Goal: Information Seeking & Learning: Find contact information

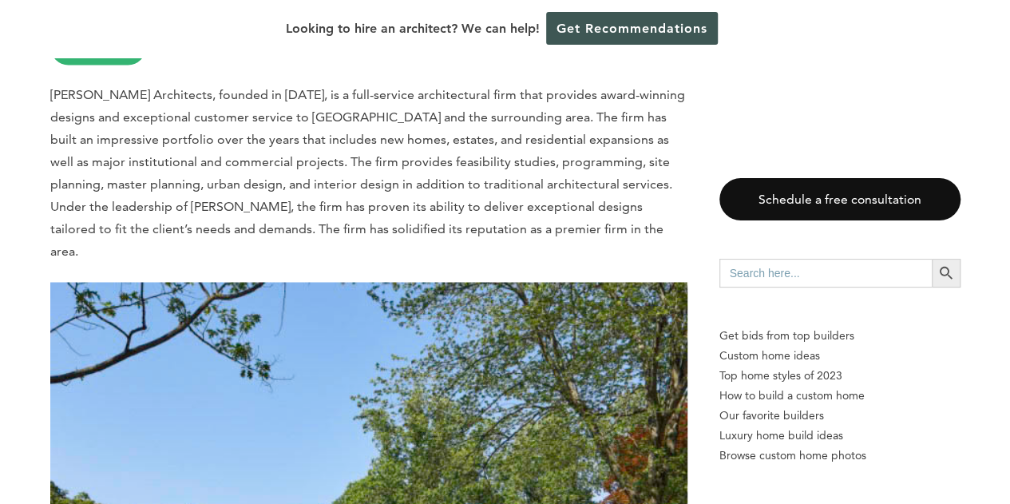
scroll to position [1136, 0]
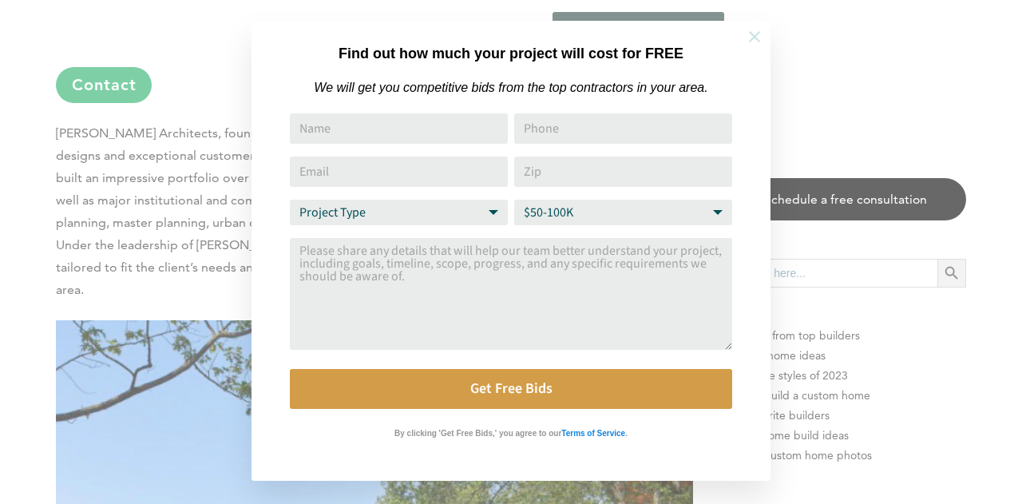
click at [749, 41] on icon at bounding box center [755, 37] width 18 height 18
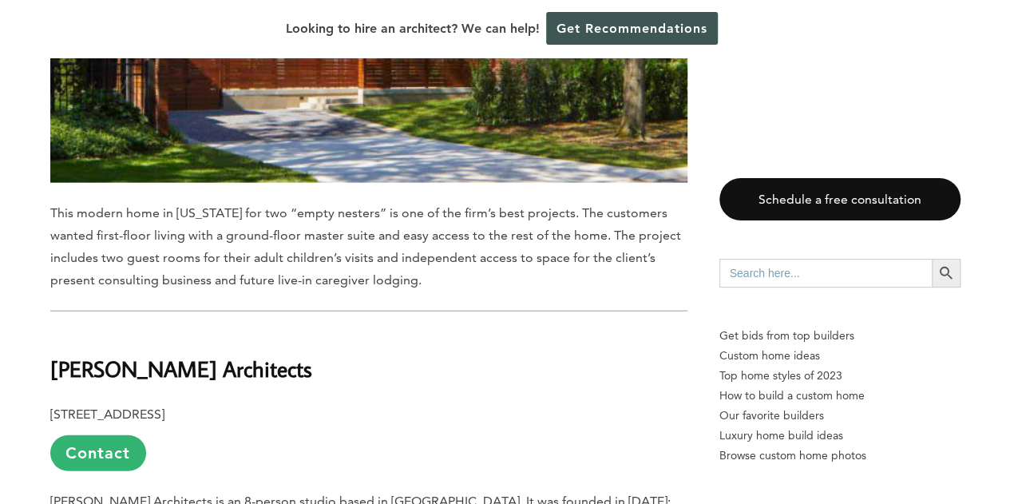
scroll to position [1764, 0]
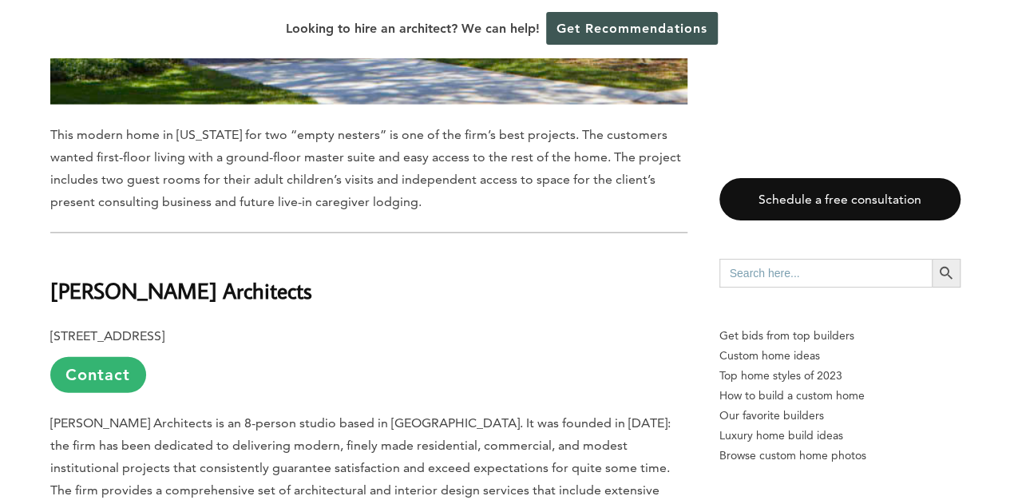
scroll to position [1842, 0]
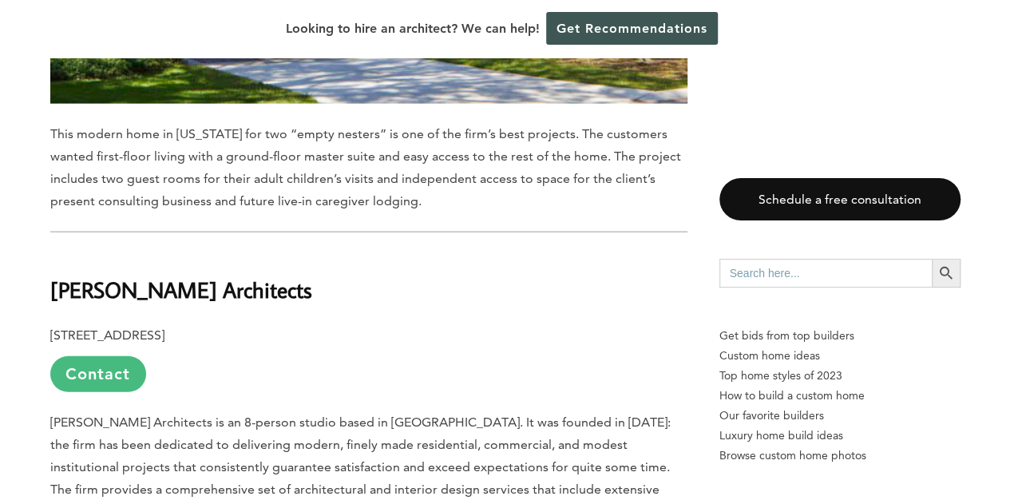
click at [97, 356] on link "Contact" at bounding box center [98, 374] width 96 height 36
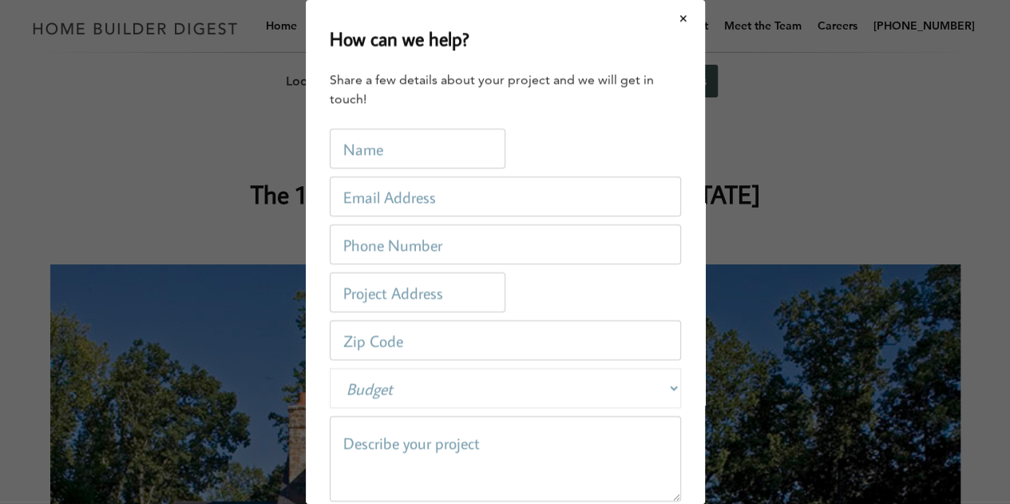
scroll to position [0, 0]
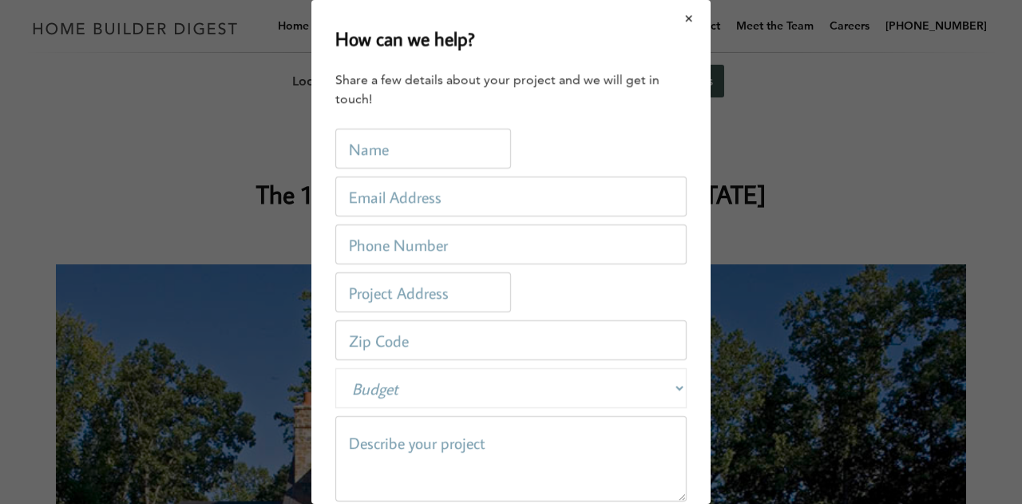
click at [678, 21] on button "Close modal" at bounding box center [689, 19] width 42 height 34
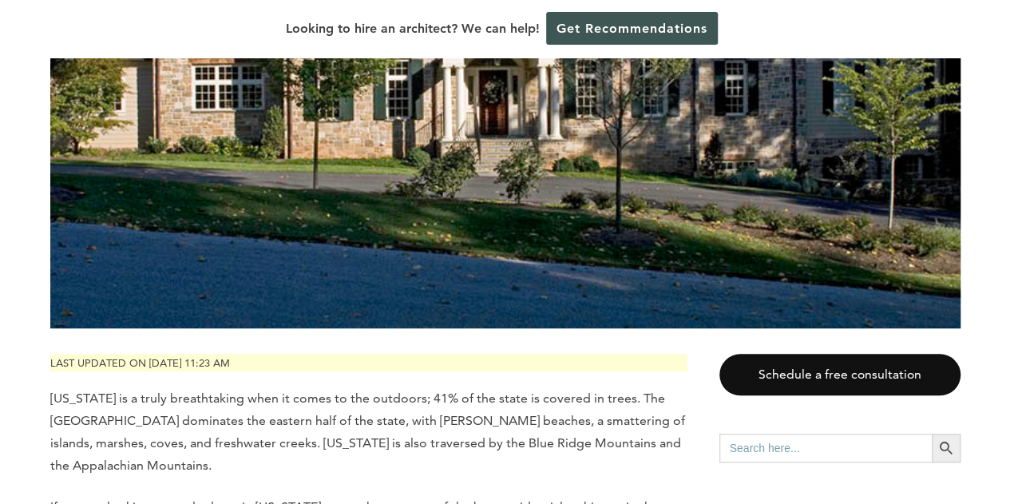
click at [673, 407] on p "[US_STATE] is a truly breathtaking when it comes to the outdoors; 41% of the st…" at bounding box center [368, 431] width 637 height 89
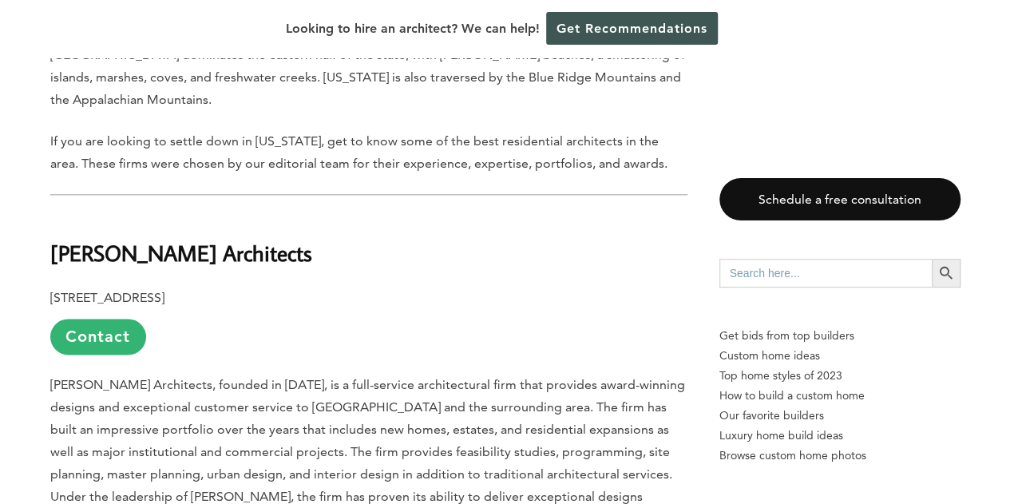
scroll to position [885, 0]
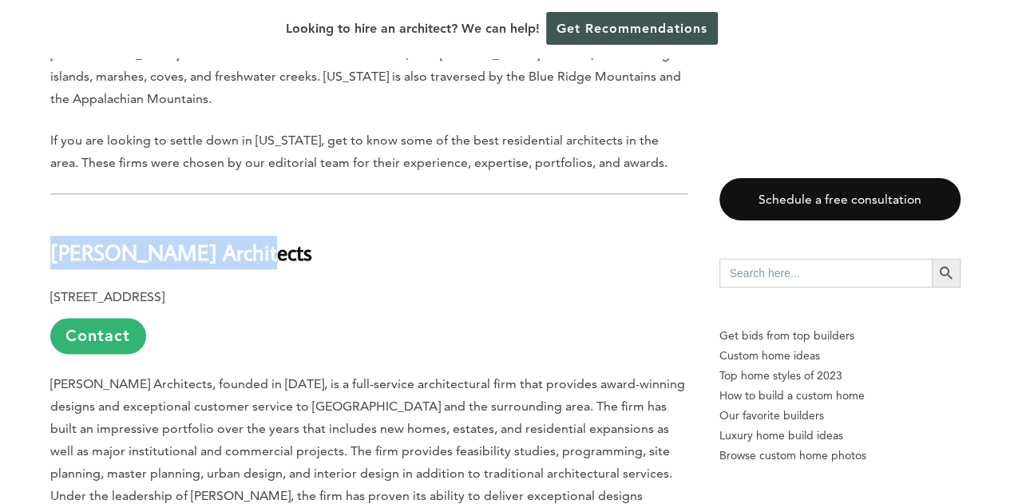
drag, startPoint x: 279, startPoint y: 250, endPoint x: 46, endPoint y: 231, distance: 233.2
copy b "[PERSON_NAME] Architects"
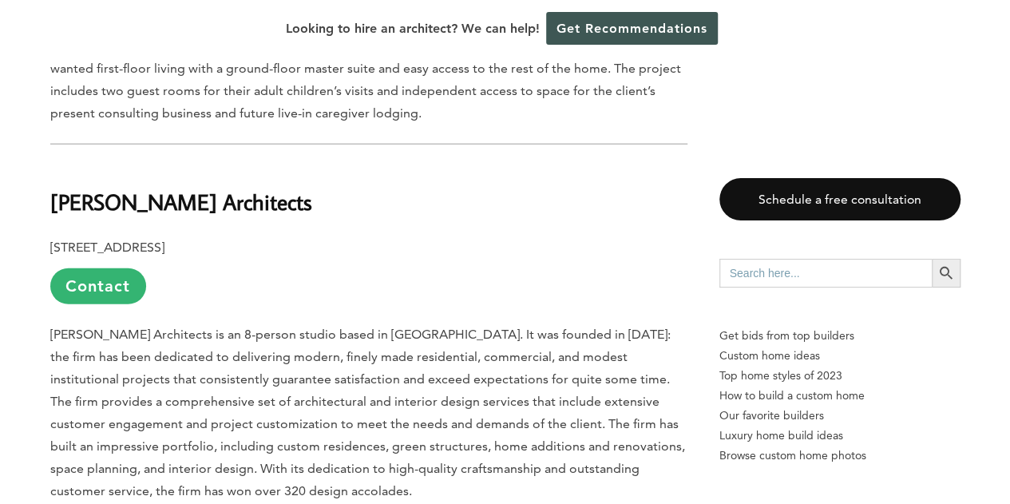
scroll to position [1931, 0]
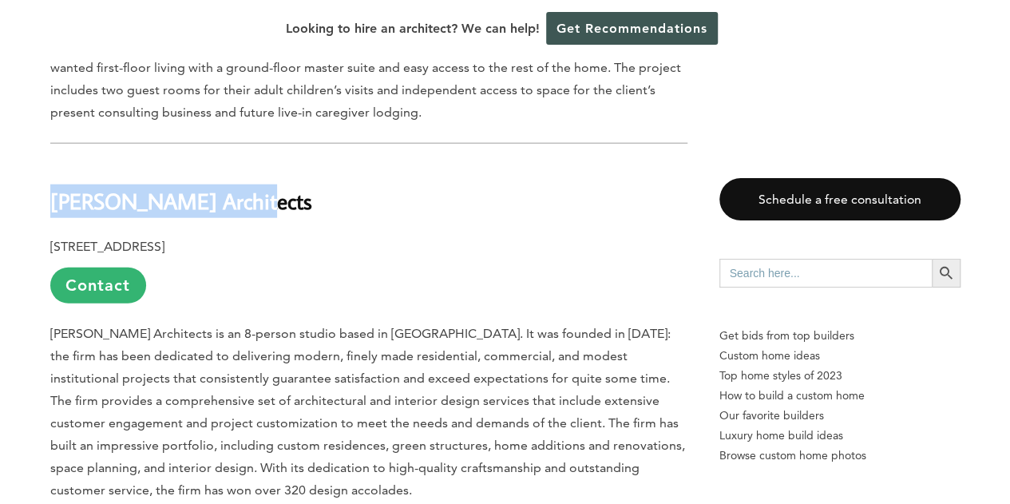
drag, startPoint x: 237, startPoint y: 177, endPoint x: 0, endPoint y: 157, distance: 238.0
copy b "[PERSON_NAME] Architects"
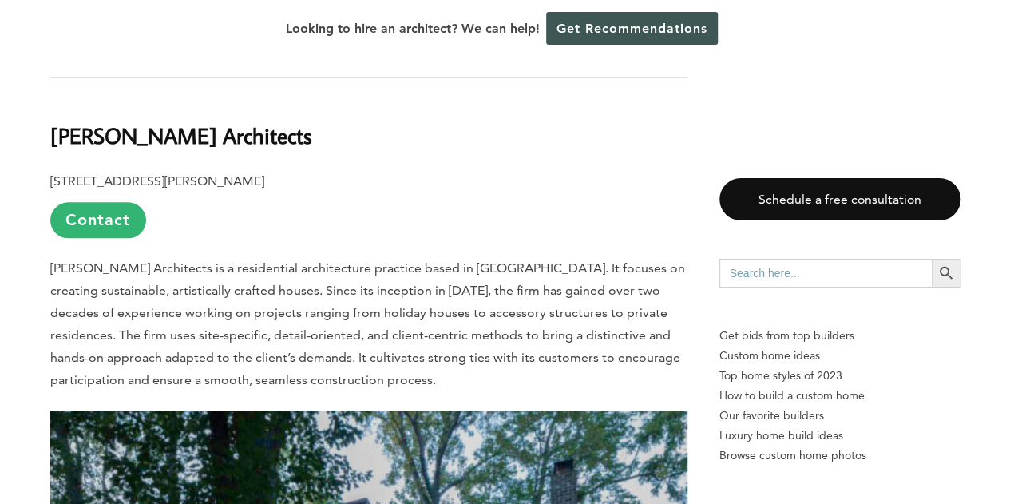
scroll to position [3913, 0]
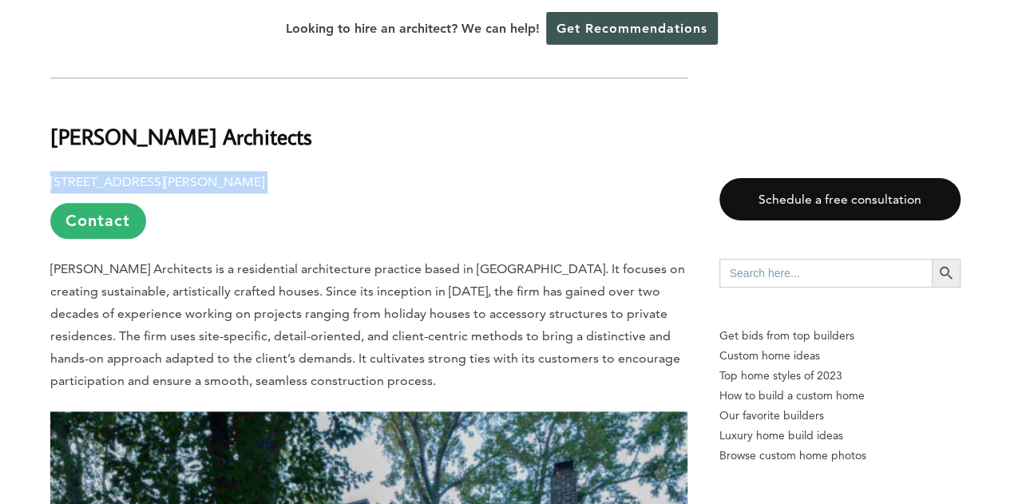
drag, startPoint x: 387, startPoint y: 117, endPoint x: 33, endPoint y: 112, distance: 354.6
copy p "[STREET_ADDRESS][PERSON_NAME]"
click at [289, 97] on h2 "[PERSON_NAME] Architects" at bounding box center [368, 124] width 637 height 55
drag, startPoint x: 289, startPoint y: 77, endPoint x: 51, endPoint y: 73, distance: 238.0
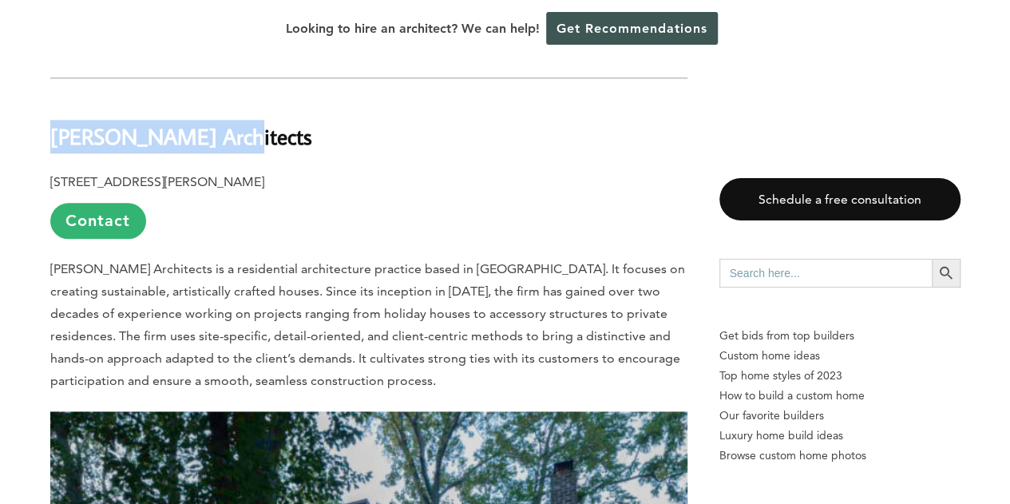
drag, startPoint x: 51, startPoint y: 73, endPoint x: 229, endPoint y: 62, distance: 178.5
click at [229, 97] on h2 "[PERSON_NAME] Architects" at bounding box center [368, 124] width 637 height 55
copy b "[PERSON_NAME] Architects"
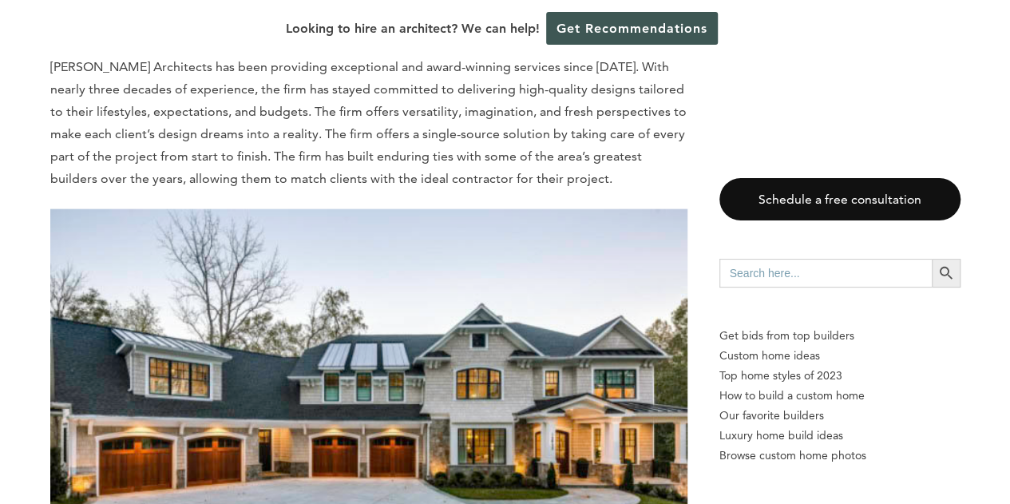
scroll to position [7767, 0]
